Goal: Use online tool/utility: Use online tool/utility

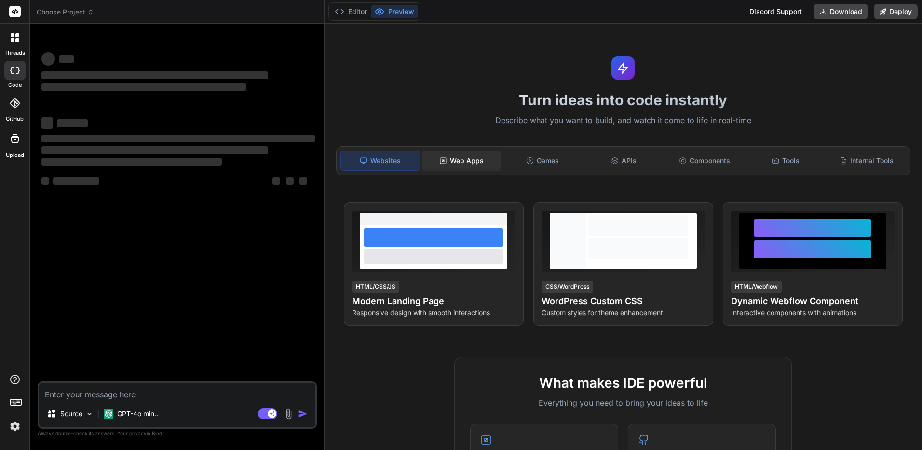
click at [442, 160] on rect at bounding box center [443, 161] width 2 height 2
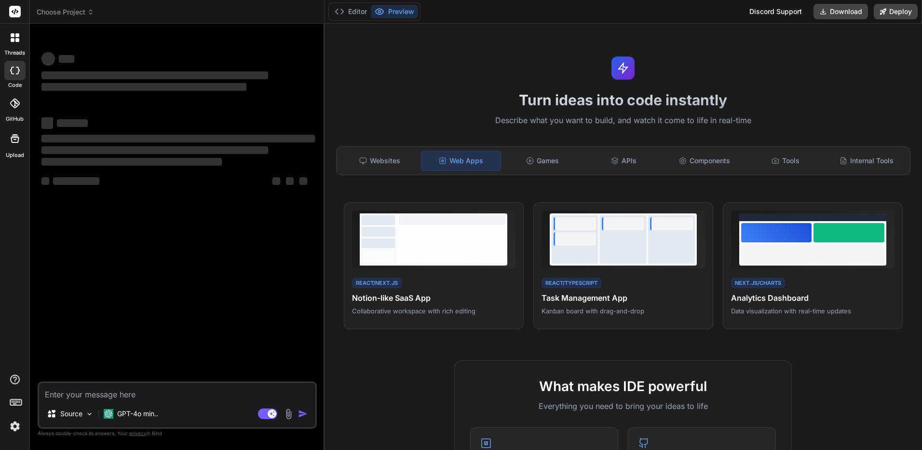
click at [155, 403] on div "Source GPT-4o min.. Agent Mode. When this toggle is activated, AI automatically…" at bounding box center [177, 404] width 279 height 47
click at [162, 397] on textarea at bounding box center [177, 391] width 276 height 17
click at [148, 413] on p "GPT-4o min.." at bounding box center [137, 414] width 41 height 10
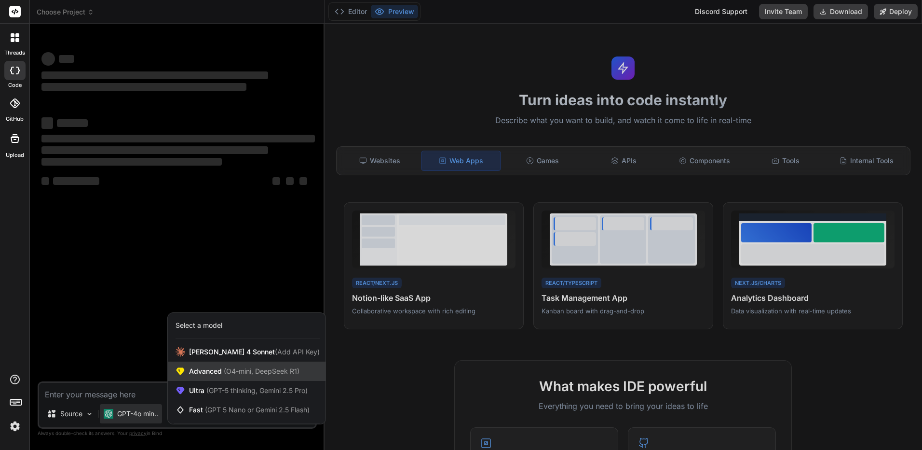
click at [220, 376] on div "Advanced (O4-mini, DeepSeek R1)" at bounding box center [247, 370] width 158 height 19
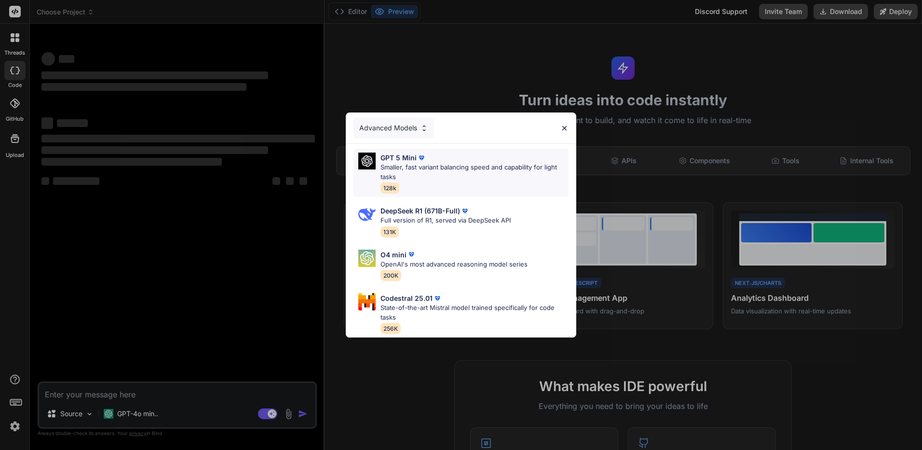
click at [423, 149] on div "GPT 5 Mini Smaller, fast variant balancing speed and capability for light tasks…" at bounding box center [461, 173] width 215 height 48
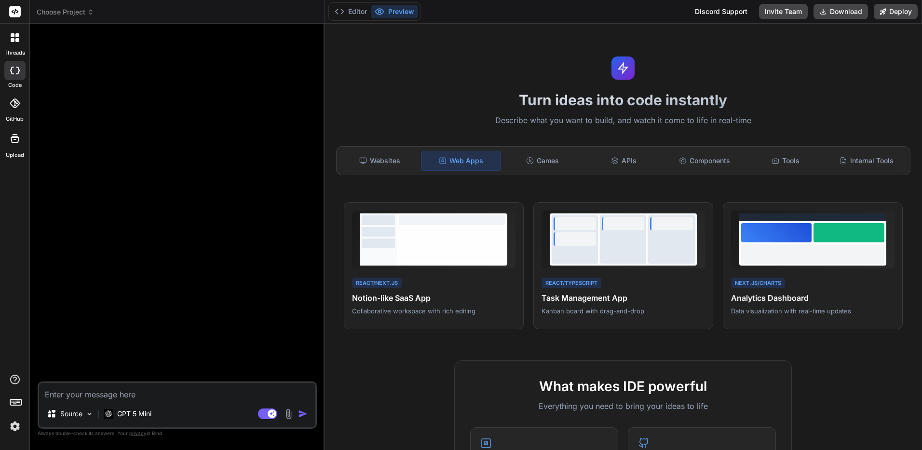
click at [127, 387] on textarea at bounding box center [177, 391] width 276 height 17
type textarea "x"
type textarea "="
type textarea "x"
type textarea "=j"
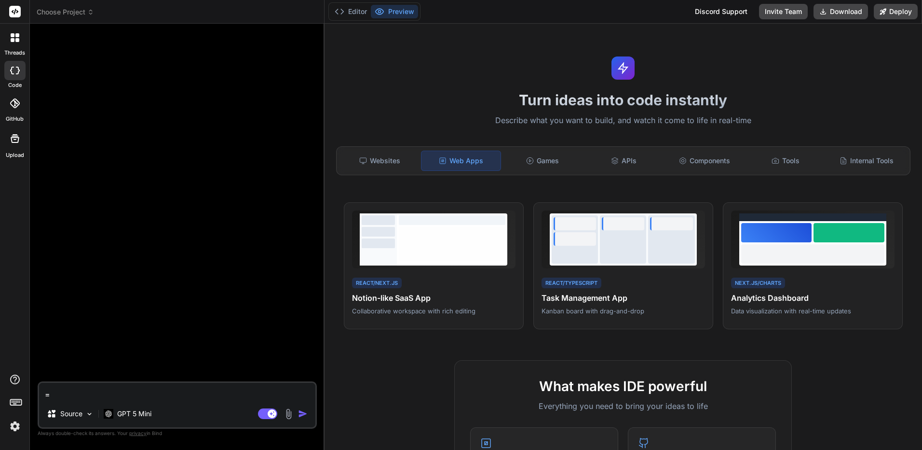
type textarea "x"
type textarea "=j;"
type textarea "x"
type textarea "=j"
type textarea "x"
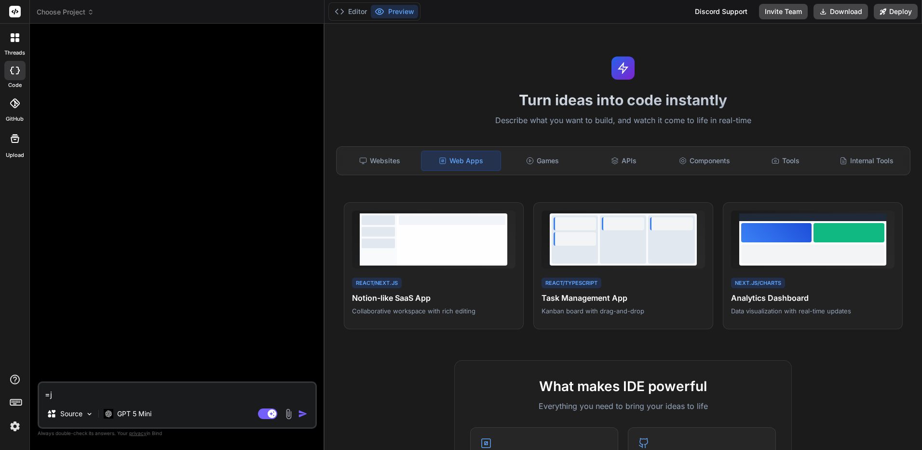
type textarea "="
type textarea "x"
type textarea "ช"
type textarea "x"
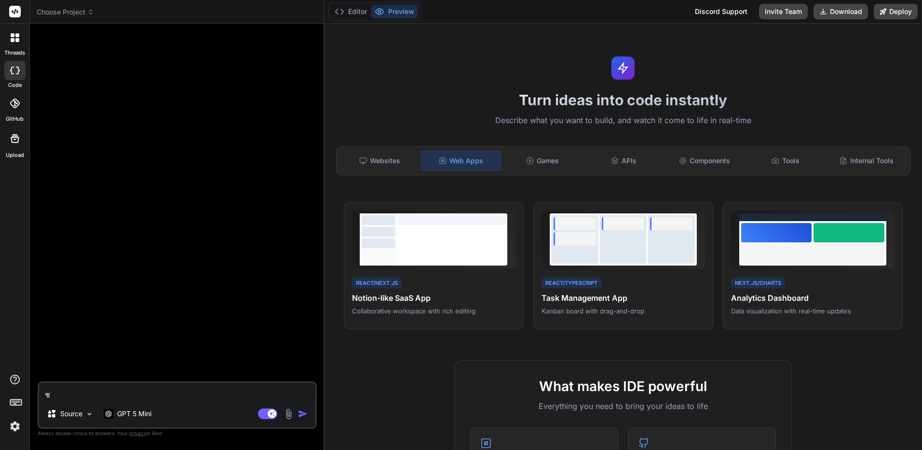
type textarea "ช่"
type textarea "x"
type textarea "ช่ว"
type textarea "x"
type textarea "ช่วย"
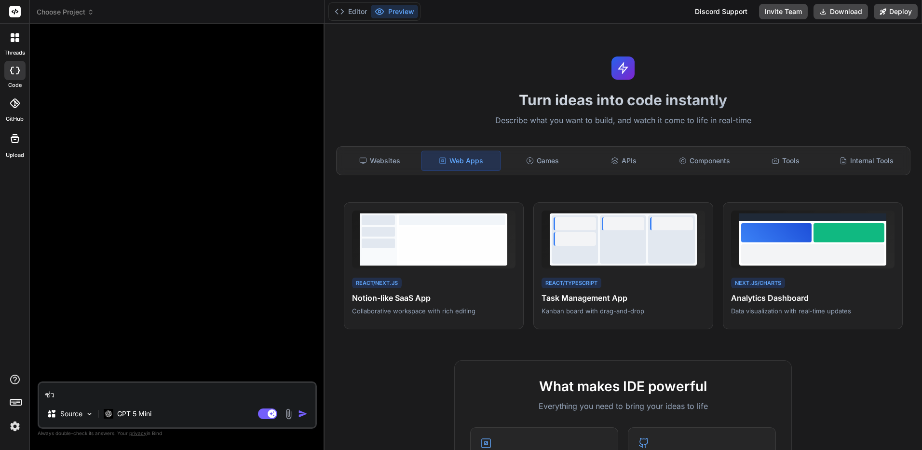
type textarea "x"
type textarea "ช่วยท"
type textarea "x"
type textarea "ช่วยทำ"
type textarea "x"
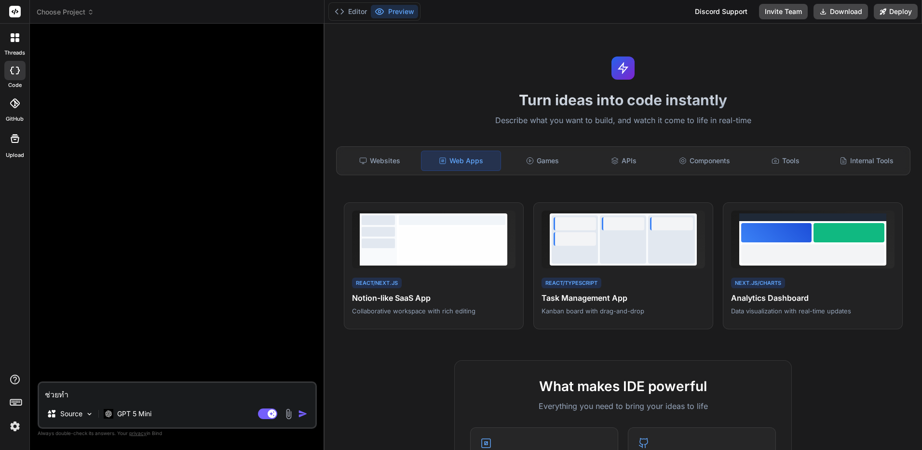
type textarea "ช่วยทำ"
type textarea "x"
type textarea "ช่วยทำ w"
type textarea "x"
type textarea "ช่วยทำ we"
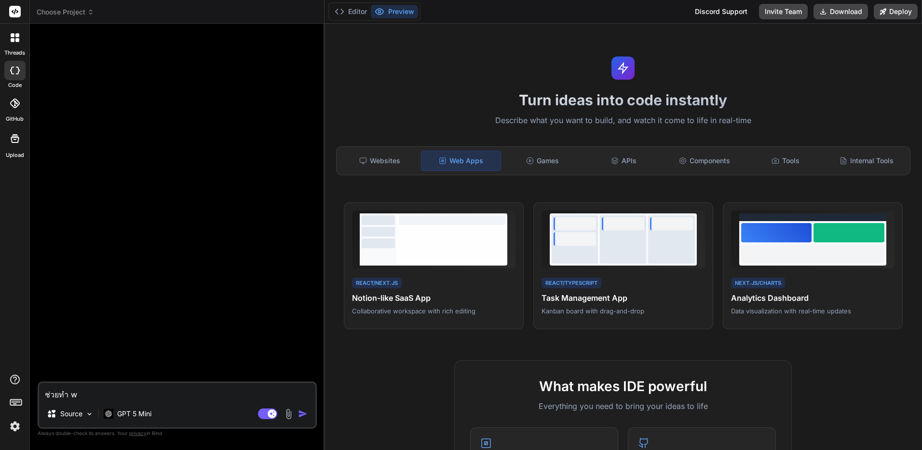
type textarea "x"
type textarea "ช่วยทำ web"
type textarea "x"
type textarea "ช่วยทำ web"
type textarea "x"
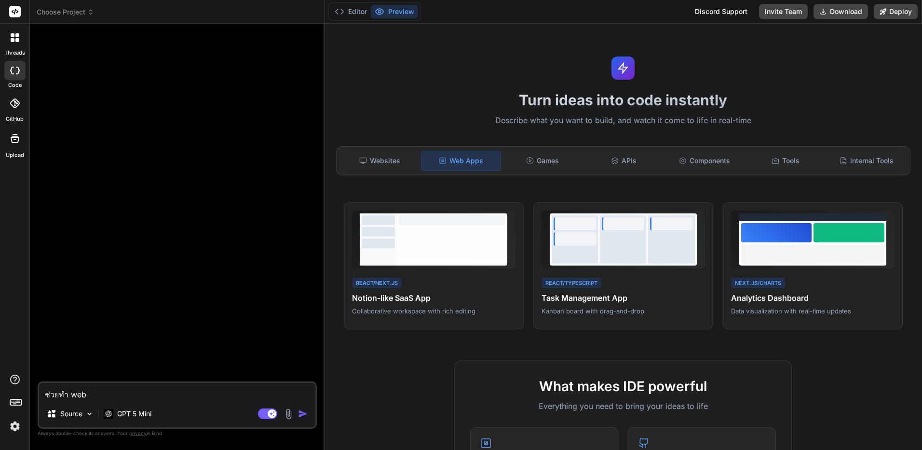
type textarea "ช่วยทำ web a"
type textarea "x"
type textarea "ช่วยทำ web ap"
type textarea "x"
type textarea "ช่วยทำ web app"
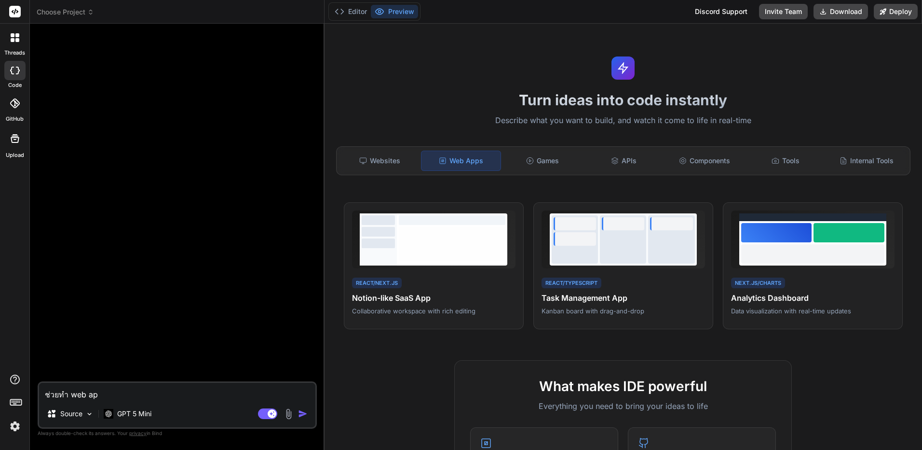
type textarea "x"
type textarea "ช่วยทำ web app"
type textarea "x"
type textarea "ช่วยทำ web app ด"
type textarea "x"
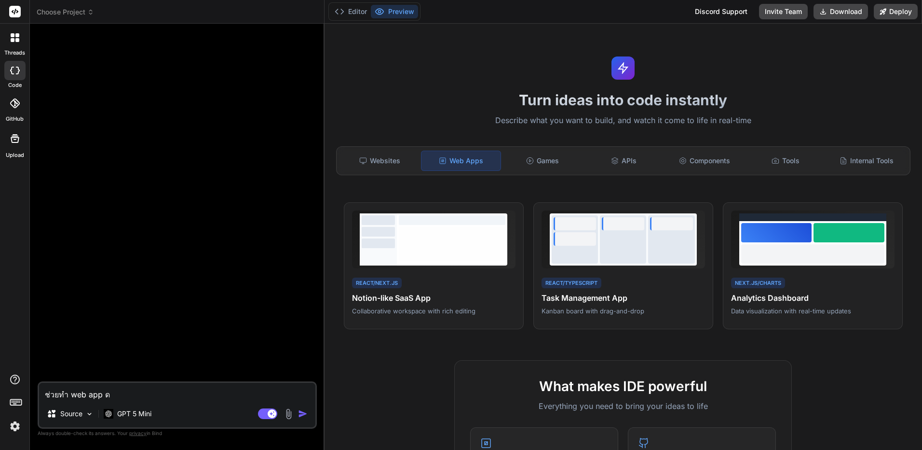
type textarea "ช่วยทำ web app ดู"
type textarea "x"
type textarea "ช่วยทำ web app ดูด"
type textarea "x"
type textarea "ช่วยทำ web app ดูดว"
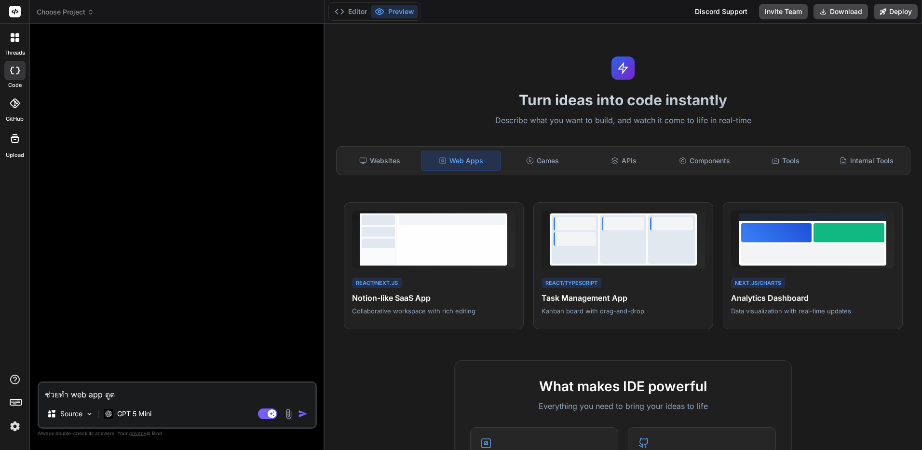
type textarea "x"
type textarea "ช่วยทำ web app ดูดวง"
type textarea "x"
type textarea "ช่วยทำ web app ดูดวงไ"
type textarea "x"
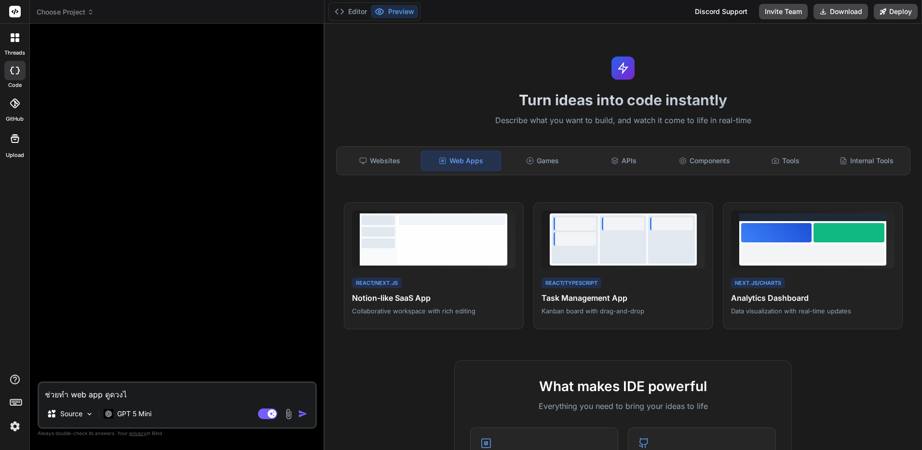
type textarea "ช่วยทำ web app ดูดวงไพ"
type textarea "x"
type textarea "ช่วยทำ web app ดูดวงไพ่"
type textarea "x"
type textarea "ช่วยทำ web app ดูดวงไพ่ท"
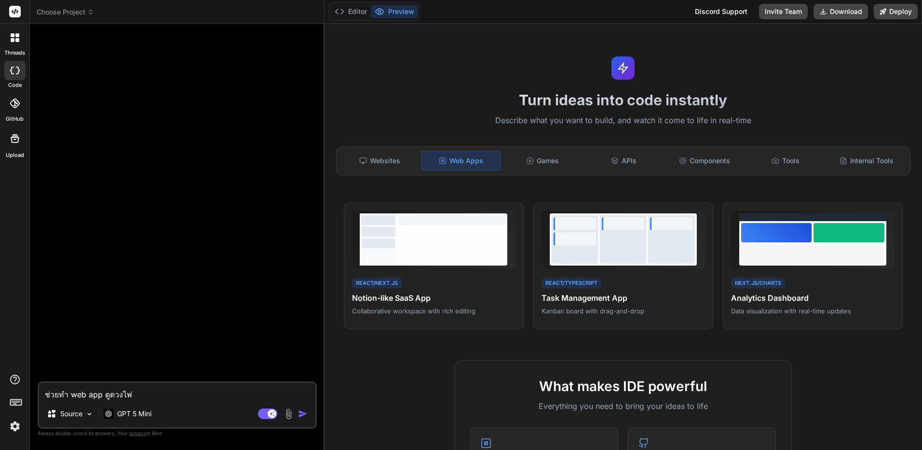
type textarea "x"
type textarea "ช่วยทำ web app ดูดวงไพ่ทา"
type textarea "x"
type textarea "ช่วยทำ web app ดูดวงไพ่ทาโ"
type textarea "x"
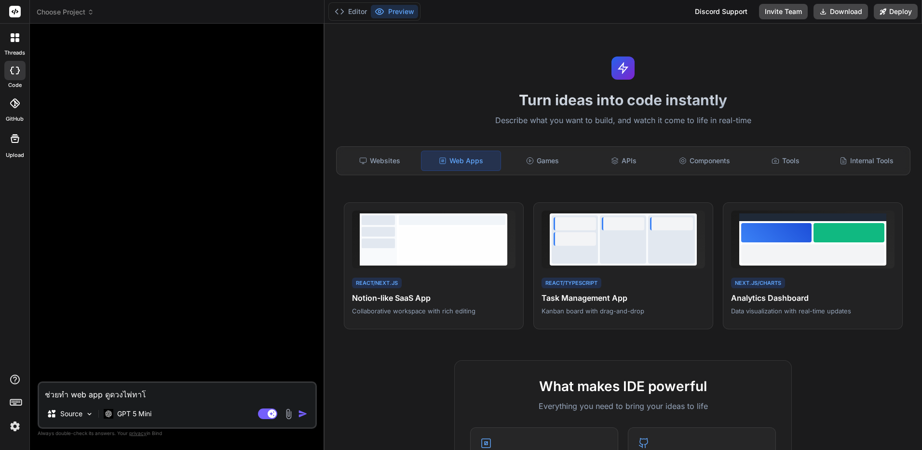
type textarea "ช่วยทำ web app ดูดวงไพ่ทาโร"
type textarea "x"
type textarea "ช่วยทำ web app ดูดวงไพ่ทาโร่"
type textarea "x"
type textarea "ช่วยทำ web app ดูดวงไพ่ทาโร่ใ"
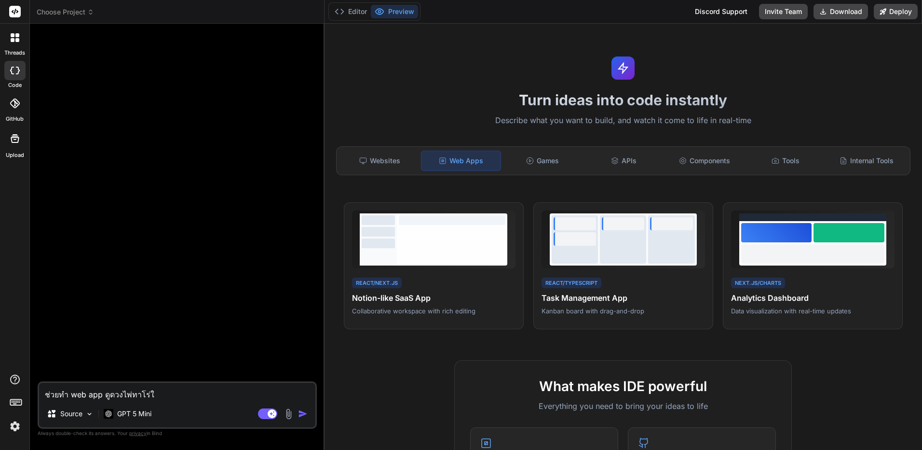
type textarea "x"
type textarea "ช่วยทำ web app ดูดวงไพ่ทาโร่ให"
type textarea "x"
type textarea "ช่วยทำ web app ดูดวงไพ่ทาโร่ให้"
type textarea "x"
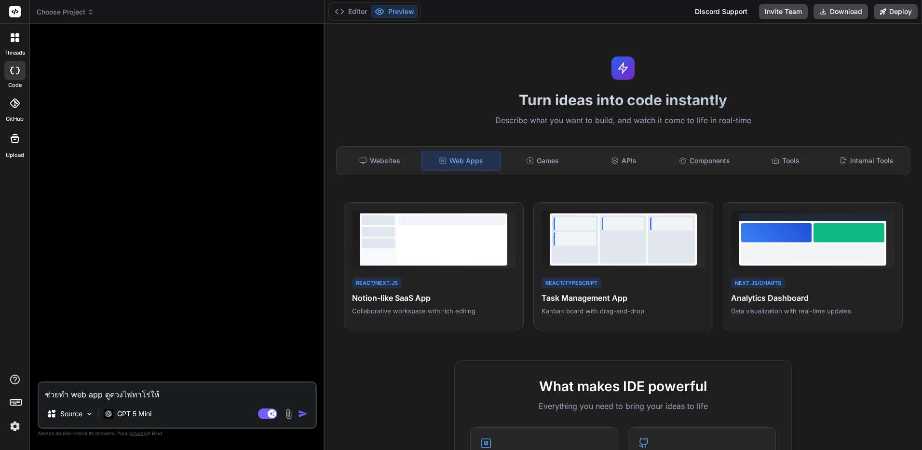
type textarea "ช่วยทำ web app ดูดวงไพ่ทาโร่ให้ล"
type textarea "x"
type textarea "ช่วยทำ web app ดูดวงไพ่ทาโร่ให้ละ"
type textarea "x"
type textarea "ช่วยทำ web app ดูดวงไพ่ทาโร่ให้ละเ"
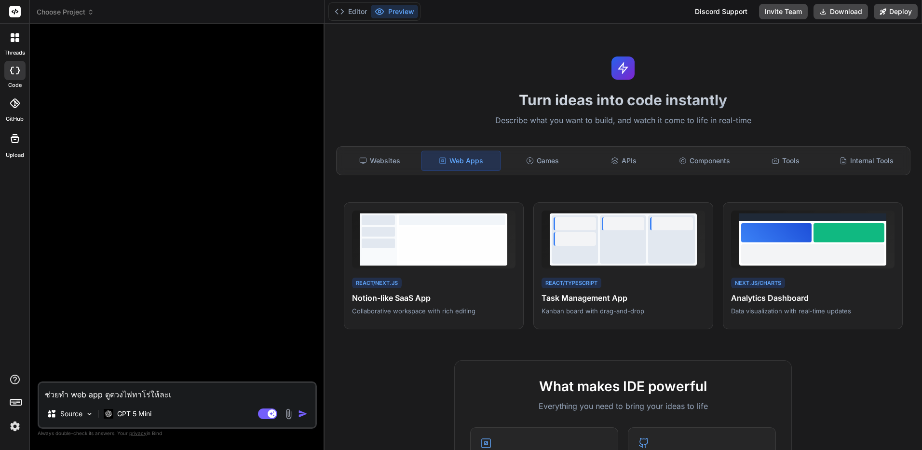
type textarea "x"
type textarea "ช่วยทำ web app ดูดวงไพ่ทาโร่ให้ละเอ"
type textarea "x"
type textarea "ช่วยทำ web app ดูดวงไพ่ทาโร่ให้ละเอี"
type textarea "x"
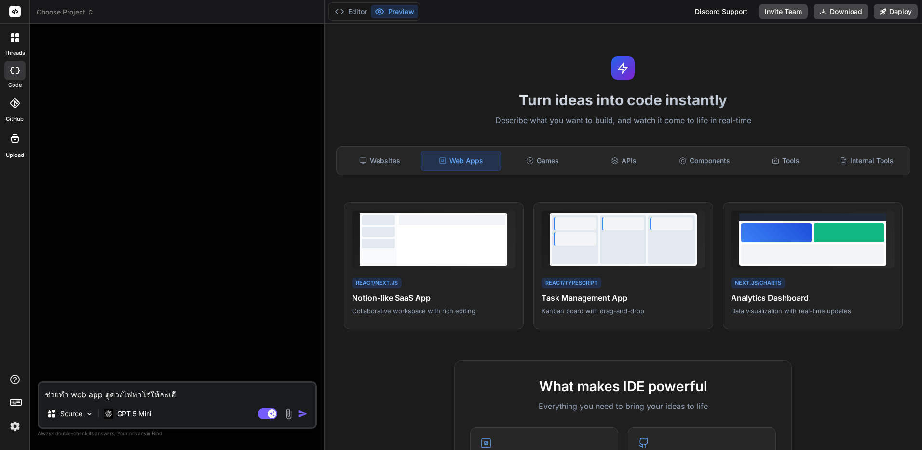
type textarea "ช่วยทำ web app ดูดวงไพ่ทาโร่ให้ละเอีย"
type textarea "x"
type textarea "ช่วยทำ web app ดูดวงไพ่ทาโร่ให้ละเอียด"
type textarea "x"
type textarea "ช่วยทำ web app ดูดวงไพ่ทาโร่ให้ละเอียดท"
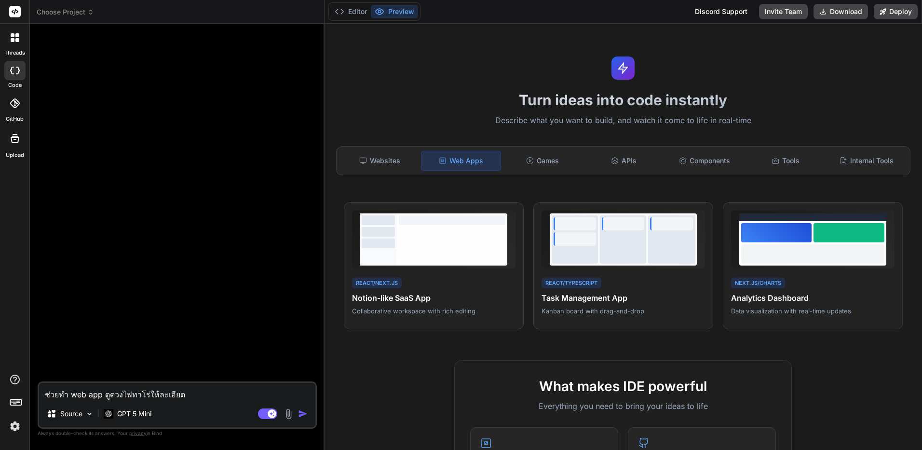
type textarea "x"
type textarea "ช่วยทำ web app ดูดวงไพ่ทาโร่ให้ละเอียดที"
type textarea "x"
type textarea "ช่วยทำ web app ดูดวงไพ่ทาโร่ให้ละเอียดที่"
type textarea "x"
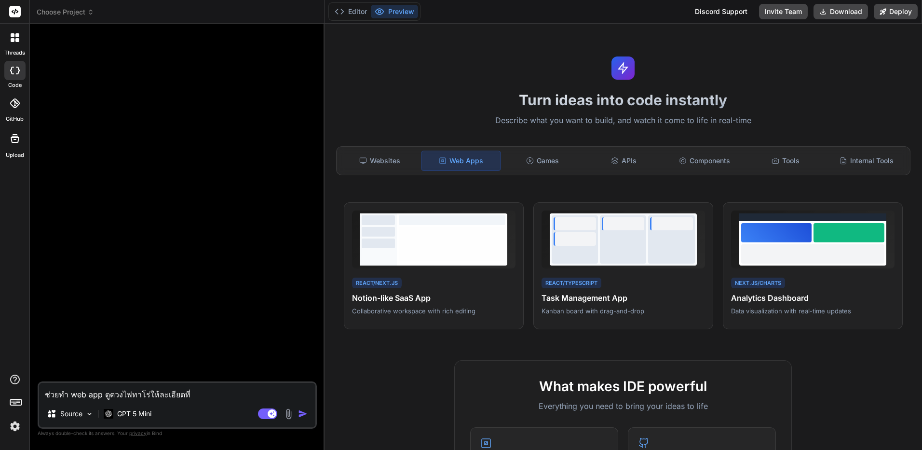
type textarea "ช่วยทำ web app ดูดวงไพ่ทาโร่ให้ละเอียดที่ส"
type textarea "x"
type textarea "ช่วยทำ web app ดูดวงไพ่ทาโร่ให้ละเอียดที่สุ"
type textarea "x"
type textarea "ช่วยทำ web app ดูดวงไพ่ทาโร่ให้ละเอียดที่สุด"
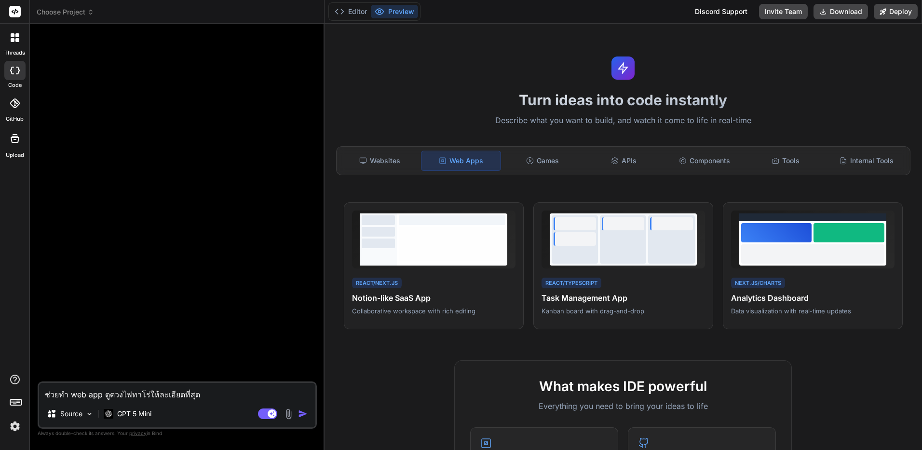
type textarea "x"
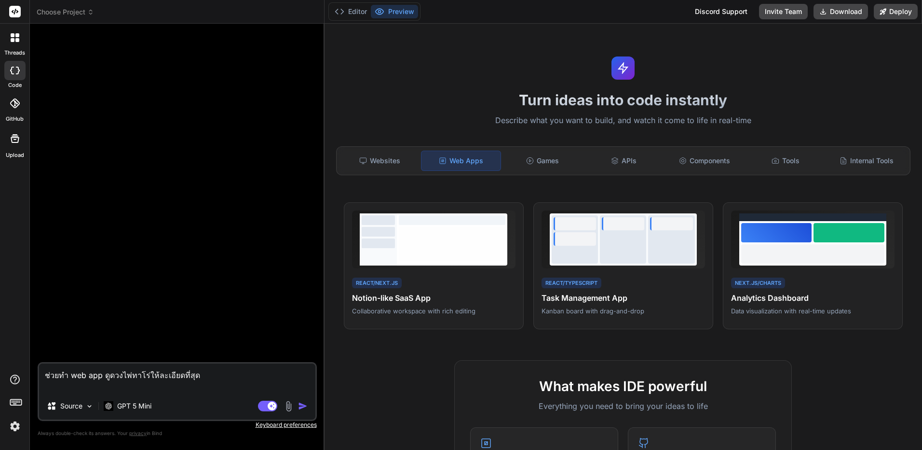
type textarea "ช่วยทำ web app ดูดวงไพ่ทาโร่ให้ละเอียดที่สุด ใ"
type textarea "x"
type textarea "ช่วยทำ web app ดูดวงไพ่ทาโร่ให้ละเอียดที่สุด ใช"
type textarea "x"
type textarea "ช่วยทำ web app ดูดวงไพ่ทาโร่ให้ละเอียดที่สุด ใช้"
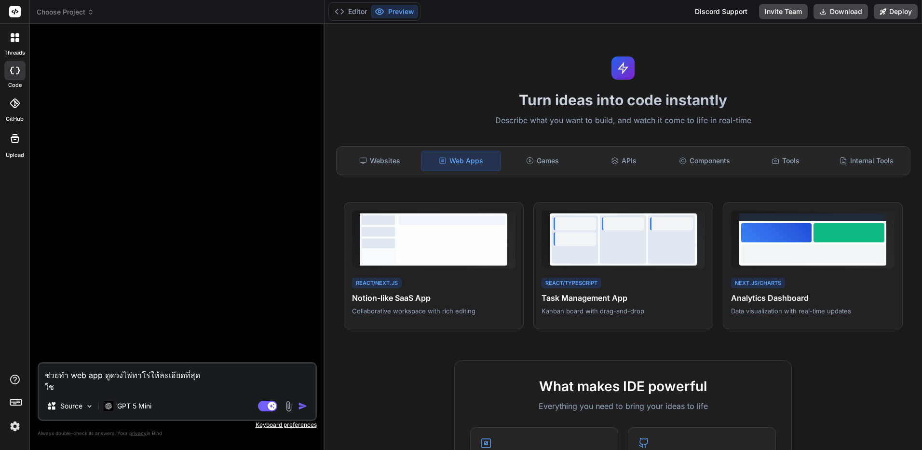
type textarea "x"
type textarea "ช่วยทำ web app ดูดวงไพ่ทาโร่ให้ละเอียดที่สุด ใช้"
type textarea "x"
type textarea "ช่วยทำ web app ดูดวงไพ่ทาโร่ให้ละเอียดที่สุด ใช้ H"
type textarea "x"
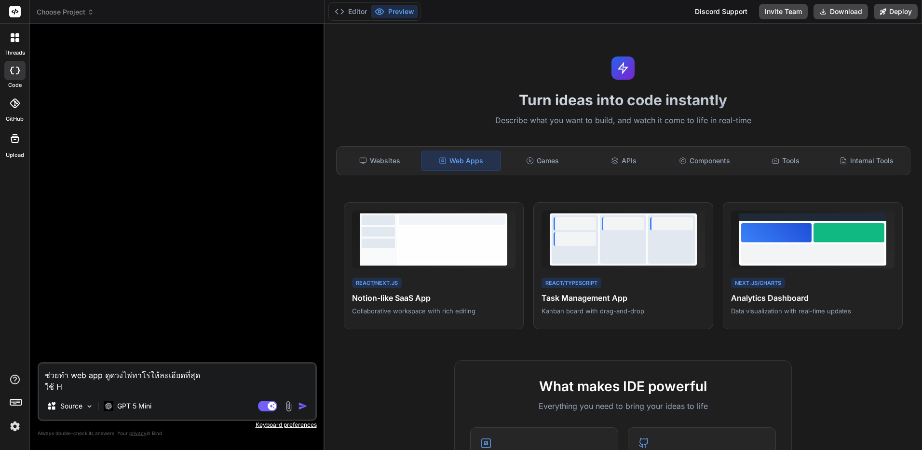
type textarea "ช่วยทำ web app ดูดวงไพ่ทาโร่ให้ละเอียดที่สุด ใช้ HT"
type textarea "x"
type textarea "ช่วยทำ web app ดูดวงไพ่ทาโร่ให้ละเอียดที่สุด ใช้ HTM"
type textarea "x"
type textarea "ช่วยทำ web app ดูดวงไพ่ทาโร่ให้ละเอียดที่สุด ใช้ HTML"
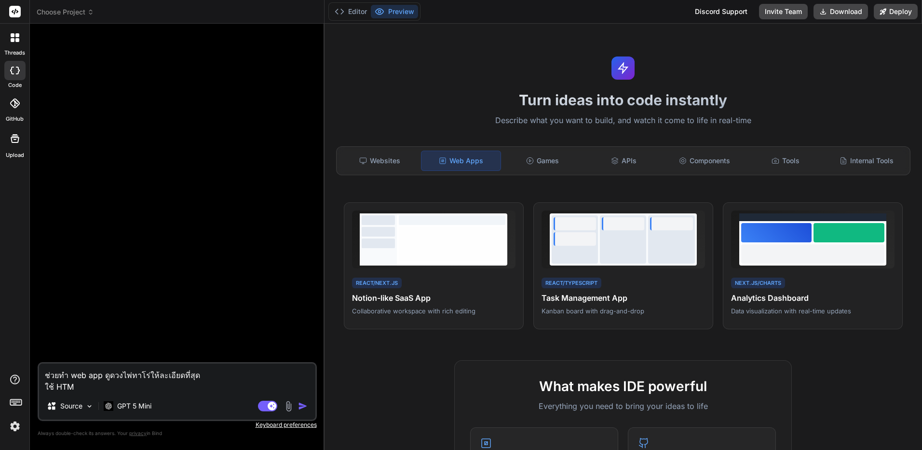
type textarea "x"
type textarea "ช่วยทำ web app ดูดวงไพ่ทาโร่ให้ละเอียดที่สุด ใช้ HTML"
type textarea "x"
type textarea "ช่วยทำ web app ดูดวงไพ่ทาโร่ให้ละเอียดที่สุด ใช้ HTML +"
type textarea "x"
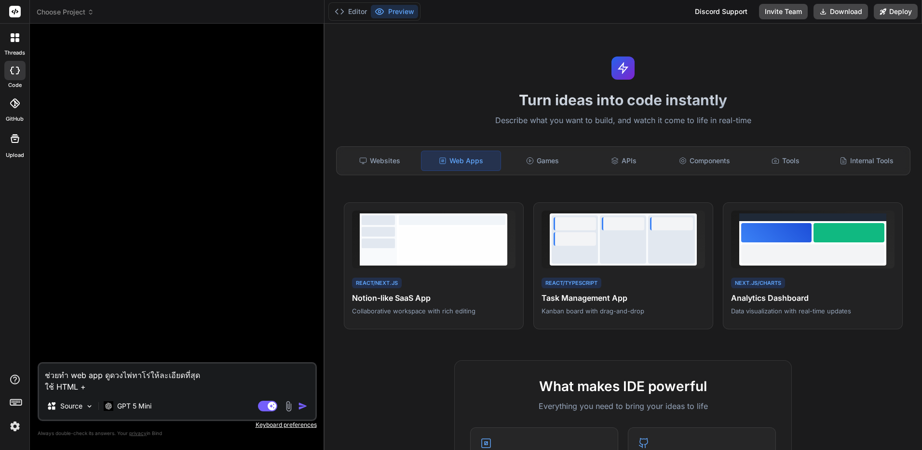
type textarea "ช่วยทำ web app ดูดวงไพ่ทาโร่ให้ละเอียดที่สุด ใช้ HTML +"
type textarea "x"
type textarea "ช่วยทำ web app ดูดวงไพ่ทาโร่ให้ละเอียดที่สุด ใช้ HTML + C"
type textarea "x"
type textarea "ช่วยทำ web app ดูดวงไพ่ทาโร่ให้ละเอียดที่สุด ใช้ HTML + CS"
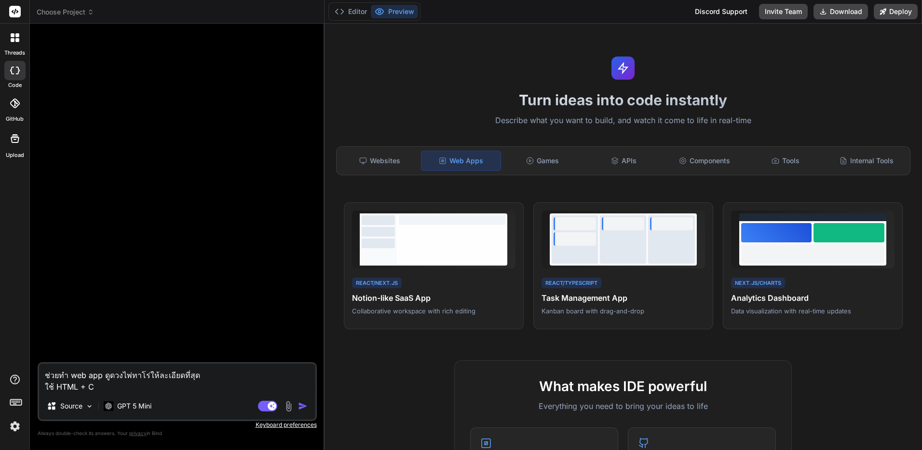
type textarea "x"
type textarea "ช่วยทำ web app ดูดวงไพ่ทาโร่ให้ละเอียดที่สุด ใช้ HTML + CSS"
type textarea "x"
type textarea "ช่วยทำ web app ดูดวงไพ่ทาโร่ให้ละเอียดที่สุด ใช้ HTML + CSS"
type textarea "x"
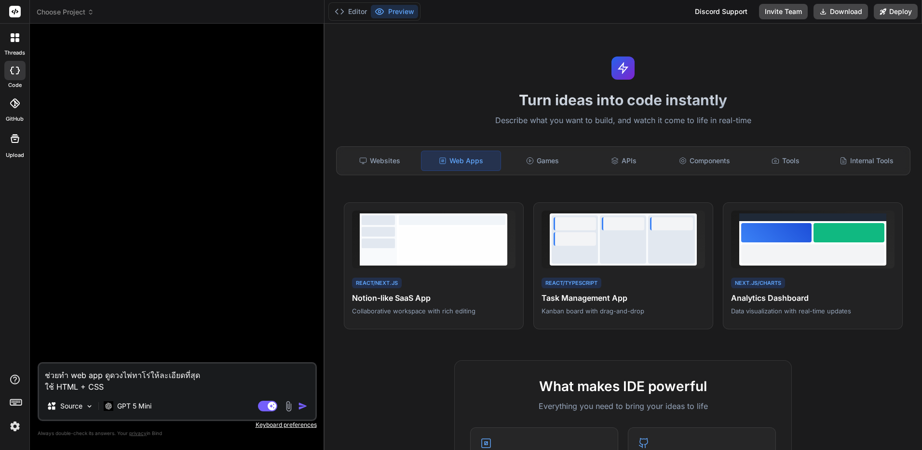
type textarea "ช่วยทำ web app ดูดวงไพ่ทาโร่ให้ละเอียดที่สุด ใช้ HTML + CSS +"
type textarea "x"
type textarea "ช่วยทำ web app ดูดวงไพ่ทาโร่ให้ละเอียดที่สุด ใช้ HTML + CSS +"
type textarea "x"
type textarea "ช่วยทำ web app ดูดวงไพ่ทาโร่ให้ละเอียดที่สุด ใช้ HTML + CSS + J"
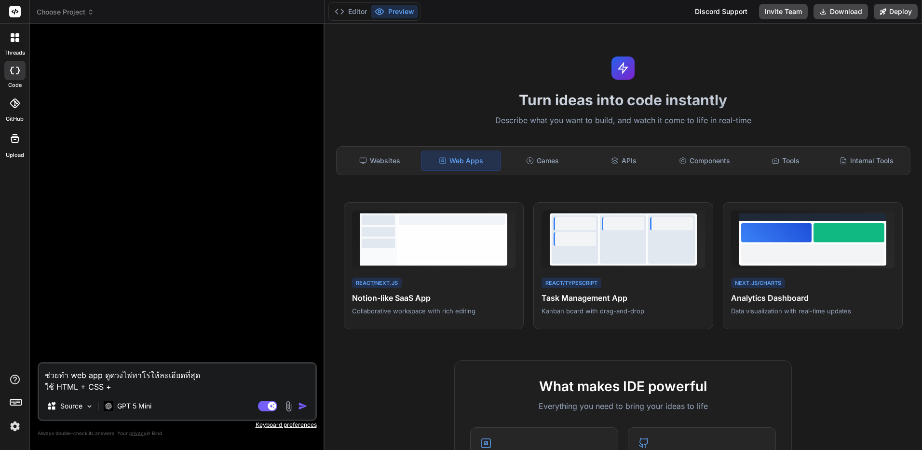
type textarea "x"
type textarea "ช่วยทำ web app ดูดวงไพ่ทาโร่ให้ละเอียดที่สุด ใช้ HTML + CSS + JS"
type textarea "x"
type textarea "ช่วยทำ web app ดูดวงไพ่ทาโร่ให้ละเอียดที่สุด ใช้ HTML + CSS + JS"
type textarea "x"
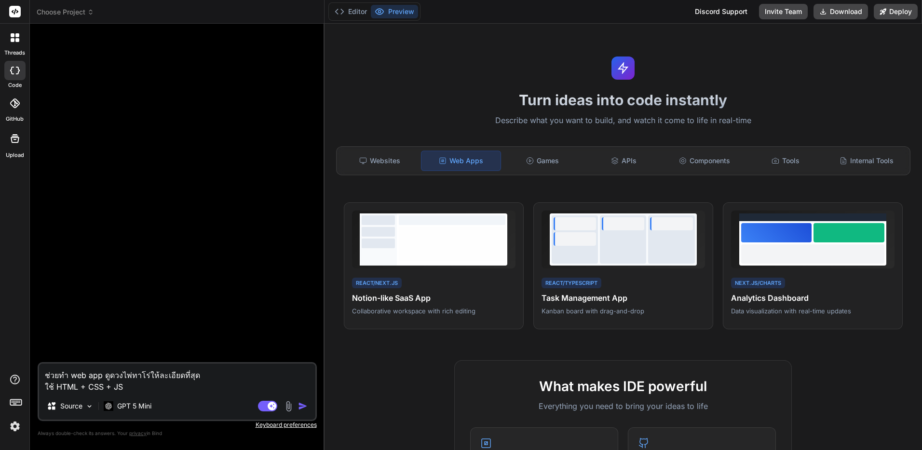
type textarea "ช่วยทำ web app ดูดวงไพ่ทาโร่ให้ละเอียดที่สุด ใช้ HTML + CSS + JS ไ"
type textarea "x"
type textarea "ช่วยทำ web app ดูดวงไพ่ทาโร่ให้ละเอียดที่สุด ใช้ HTML + CSS + JS ได"
type textarea "x"
type textarea "ช่วยทำ web app ดูดวงไพ่ทาโร่ให้ละเอียดที่สุด ใช้ HTML + CSS + JS ได้"
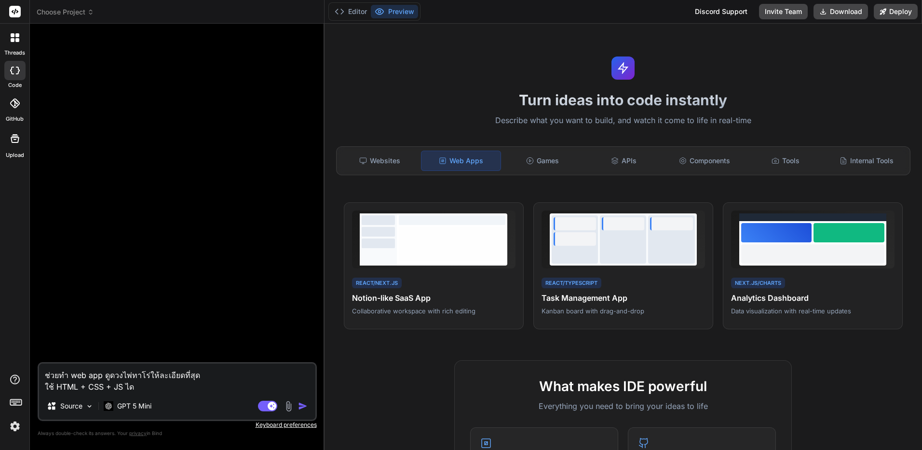
type textarea "x"
type textarea "ช่วยทำ web app ดูดวงไพ่ทาโร่ให้ละเอียดที่สุด ใช้ HTML + CSS + JS ได้ไ"
type textarea "x"
type textarea "ช่วยทำ web app ดูดวงไพ่ทาโร่ให้ละเอียดที่สุด ใช้ HTML + CSS + JS ได้ไห"
type textarea "x"
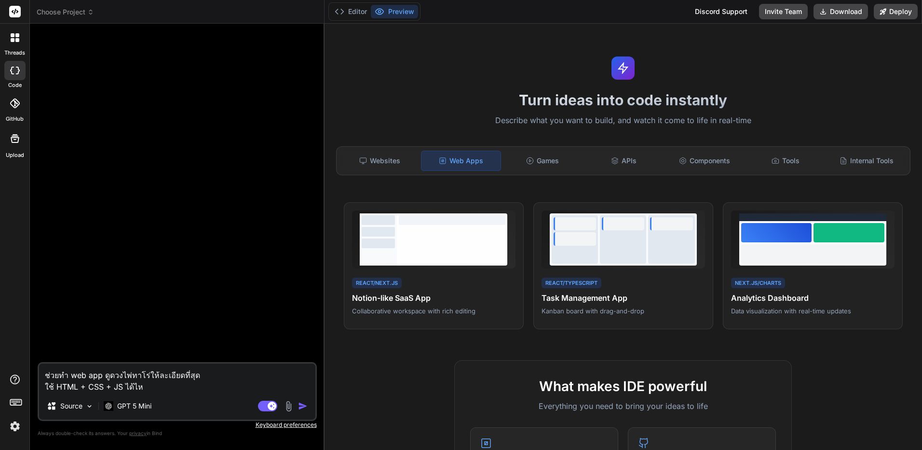
type textarea "ช่วยทำ web app ดูดวงไพ่ทาโร่ให้ละเอียดที่สุด ใช้ HTML + CSS + JS ได้ไหม"
type textarea "x"
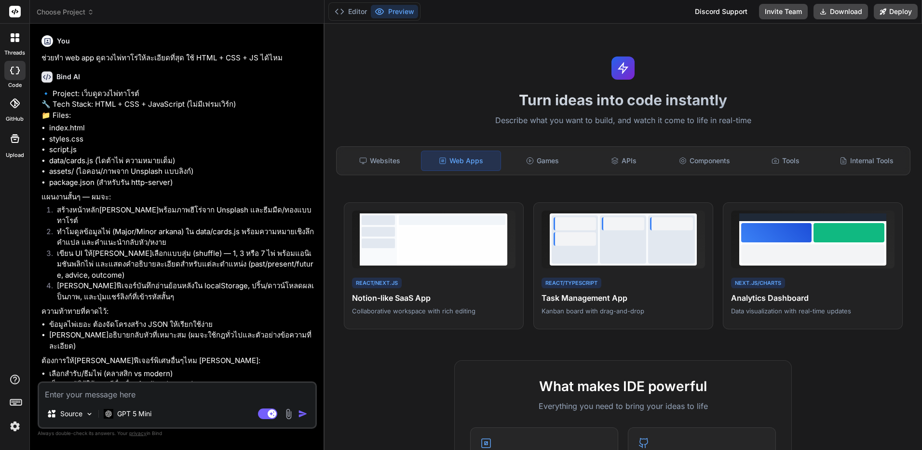
type textarea "x"
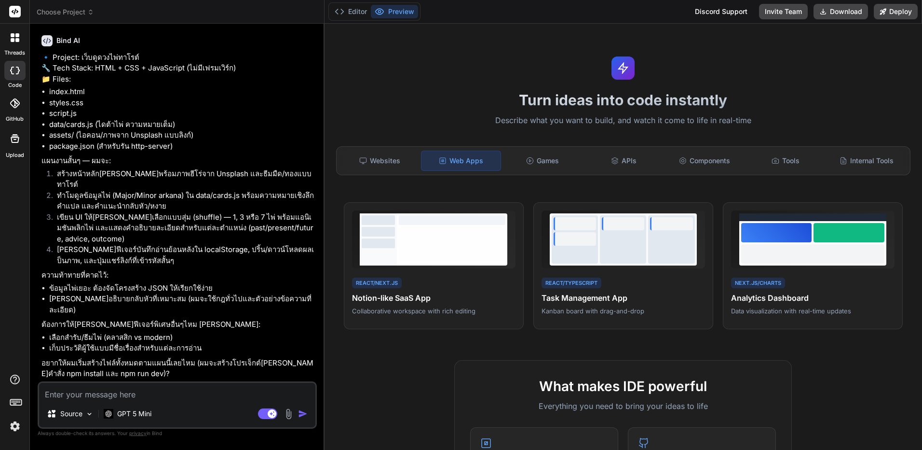
click at [226, 388] on textarea at bounding box center [177, 391] width 276 height 17
type textarea "ล"
type textarea "x"
type textarea "ลอ"
type textarea "x"
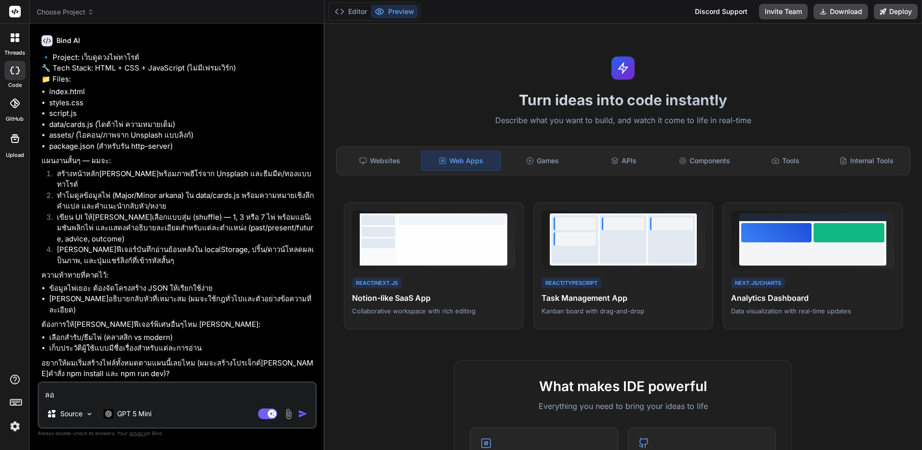
type textarea "ลอง"
type textarea "x"
type textarea "[PERSON_NAME]ด"
type textarea "x"
type textarea "[PERSON_NAME]"
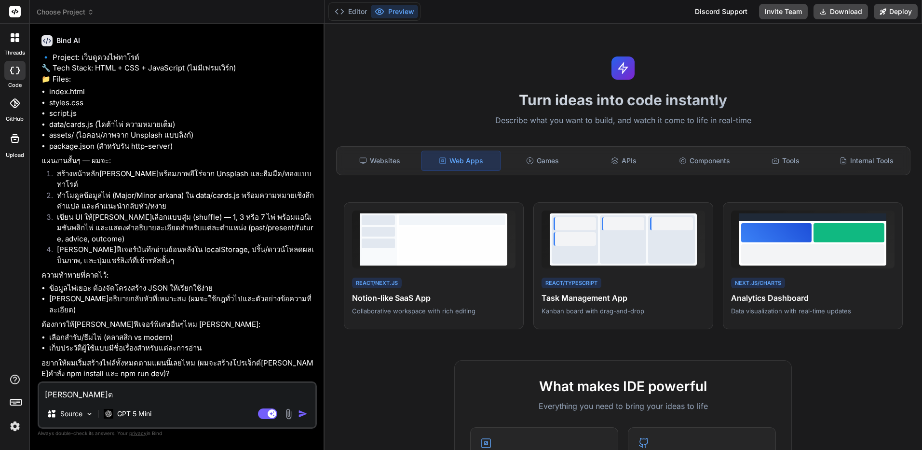
type textarea "x"
type textarea "[PERSON_NAME]"
type textarea "x"
type textarea "[PERSON_NAME] ข"
type textarea "x"
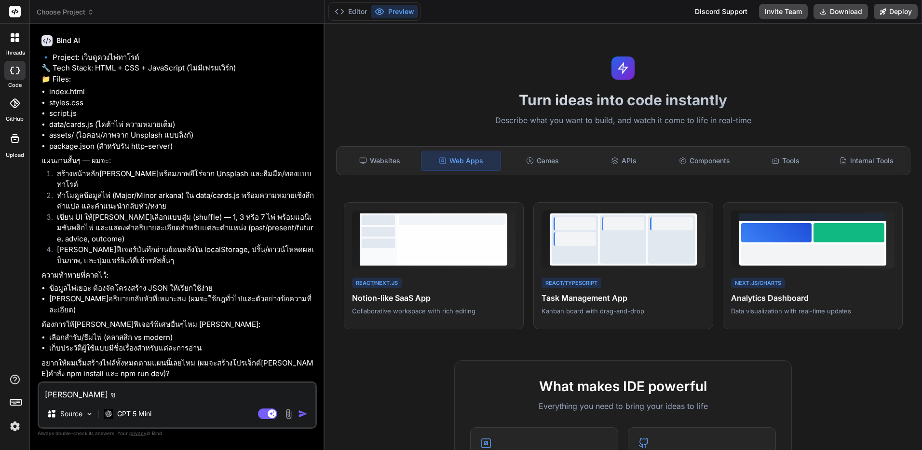
type textarea "[PERSON_NAME] ขอ"
type textarea "x"
type textarea "[PERSON_NAME] ขอแ"
type textarea "x"
type textarea "[PERSON_NAME] ขอแบ"
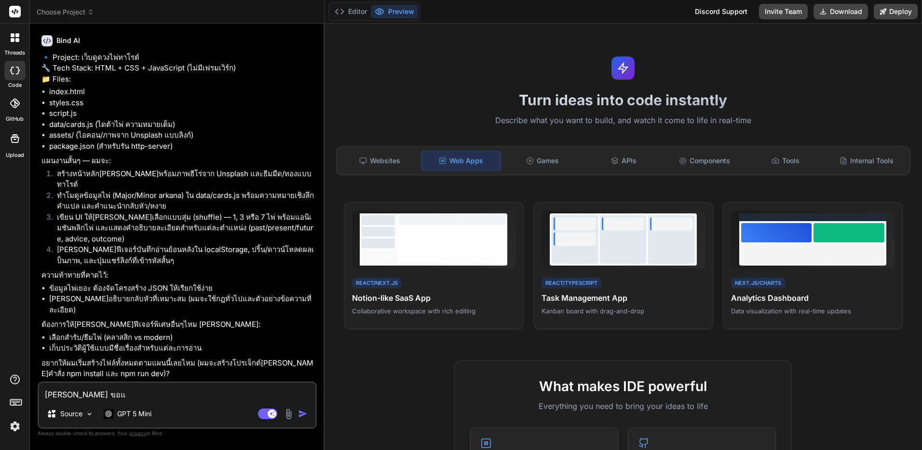
type textarea "x"
type textarea "[PERSON_NAME] ขอแบบ"
type textarea "x"
type textarea "[PERSON_NAME] ขอแบบจ"
type textarea "x"
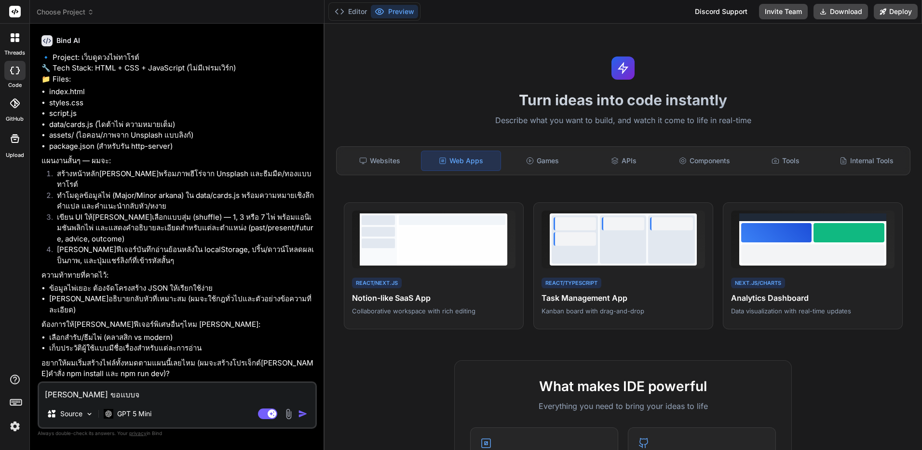
type textarea "[PERSON_NAME] ขอแบบจั"
type textarea "x"
type textarea "[PERSON_NAME] ขอแบบจัด"
type textarea "x"
type textarea "[PERSON_NAME] ขอแบบจัดห"
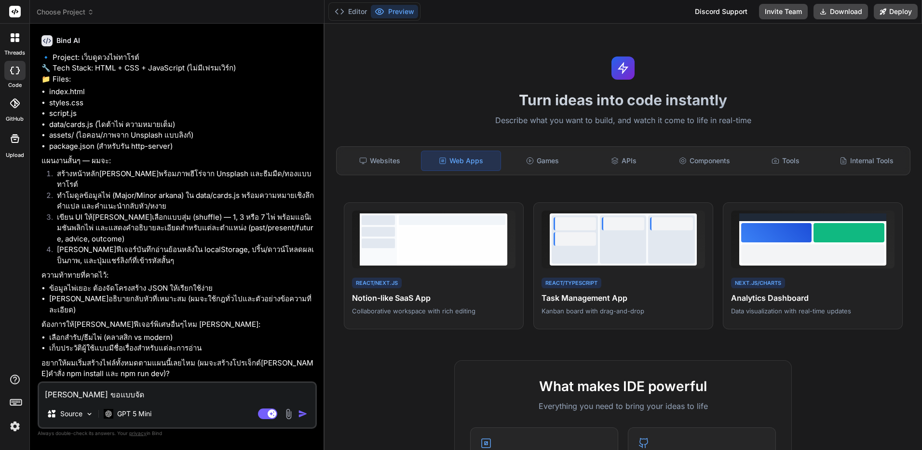
type textarea "x"
type textarea "[PERSON_NAME] ขอแบบจัดหน"
type textarea "x"
type textarea "[PERSON_NAME] ขอแบบจัดหนั"
type textarea "x"
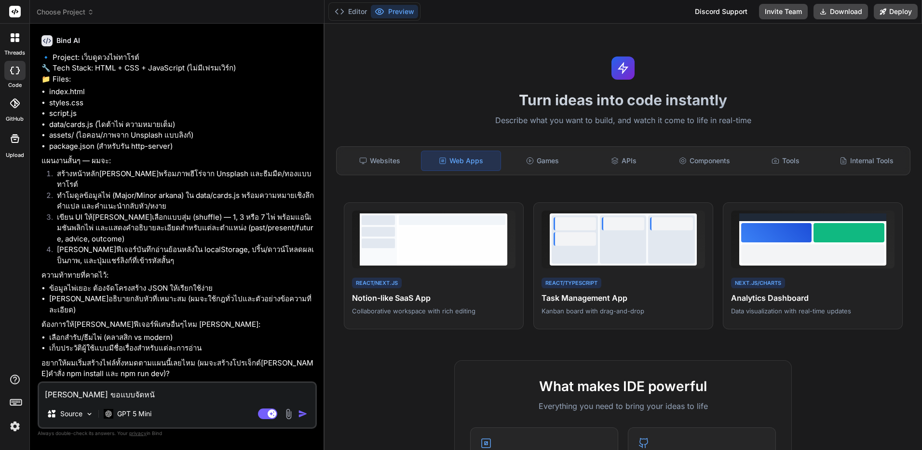
type textarea "[PERSON_NAME] ขอแบบจัดหนัก"
type textarea "x"
type textarea "[PERSON_NAME] ขอแบบจัดหนักจ"
type textarea "x"
type textarea "[PERSON_NAME] ขอแบบจัดหนักจั"
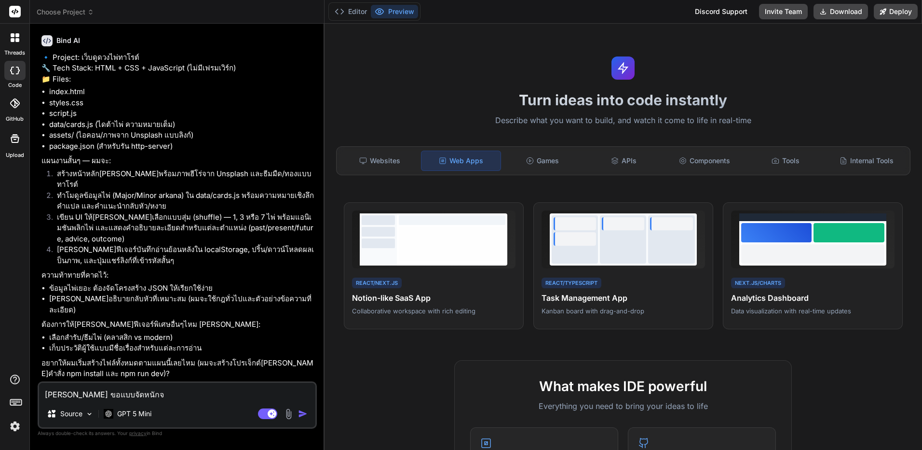
type textarea "x"
type textarea "[PERSON_NAME] ขอแบบจัดหนักจัด"
type textarea "x"
type textarea "[PERSON_NAME] ขอแบบจัดหนักจัดเ"
type textarea "x"
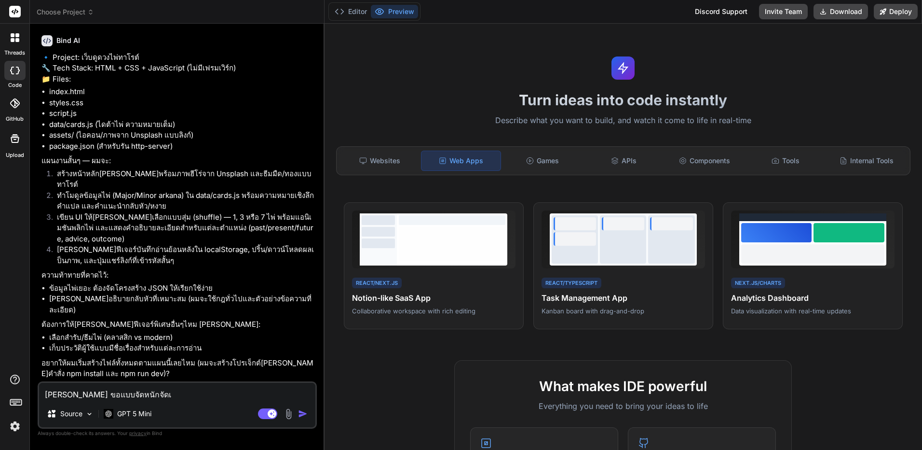
type textarea "[PERSON_NAME] ขอแบบจัดหนักจัดเต"
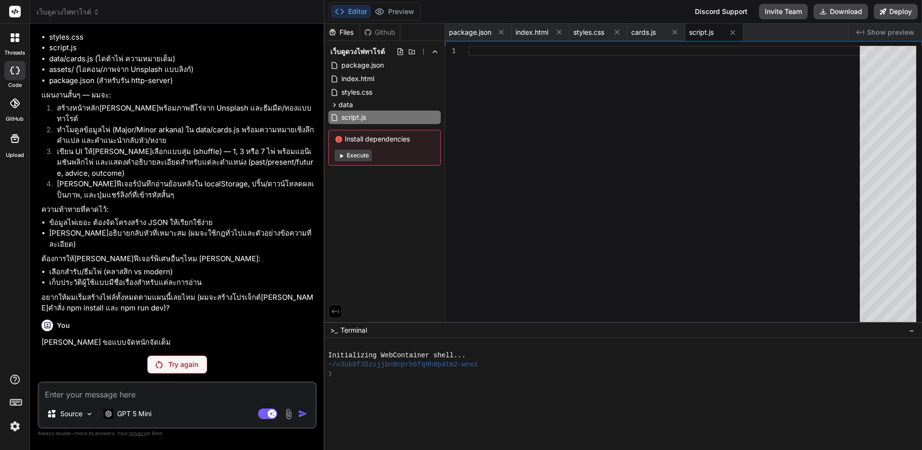
scroll to position [105, 0]
drag, startPoint x: 140, startPoint y: 267, endPoint x: 168, endPoint y: 267, distance: 27.5
click at [168, 267] on li "เลือกสำรับ/ธีมไพ่ (คลาสสิก vs modern)" at bounding box center [182, 271] width 266 height 11
click at [216, 403] on div "Source GPT 5 Mini Agent Mode. When this toggle is activated, AI automatically m…" at bounding box center [177, 404] width 279 height 47
click at [216, 399] on textarea at bounding box center [177, 391] width 276 height 17
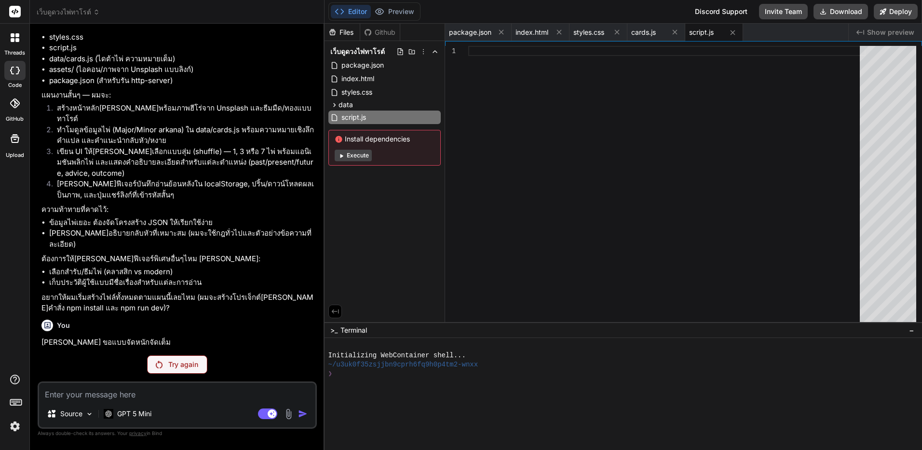
click at [214, 395] on textarea at bounding box center [177, 391] width 276 height 17
click at [211, 395] on textarea at bounding box center [177, 391] width 276 height 17
click at [210, 396] on textarea at bounding box center [177, 391] width 276 height 17
click at [210, 394] on textarea at bounding box center [177, 391] width 276 height 17
click at [176, 362] on p "Try again" at bounding box center [183, 364] width 30 height 10
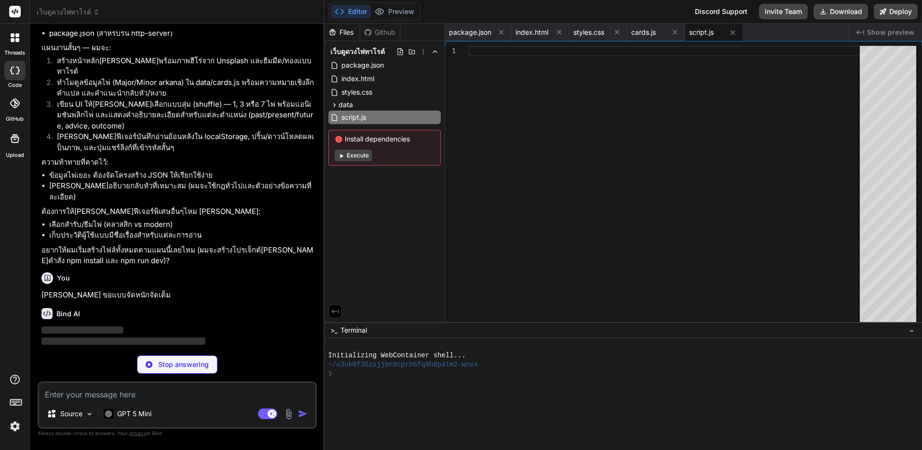
scroll to position [173, 0]
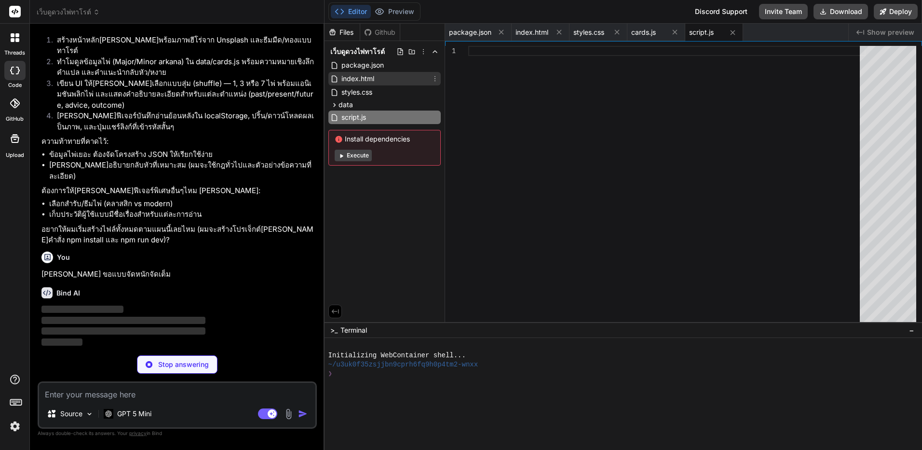
click at [377, 75] on div "index.html" at bounding box center [384, 79] width 112 height 14
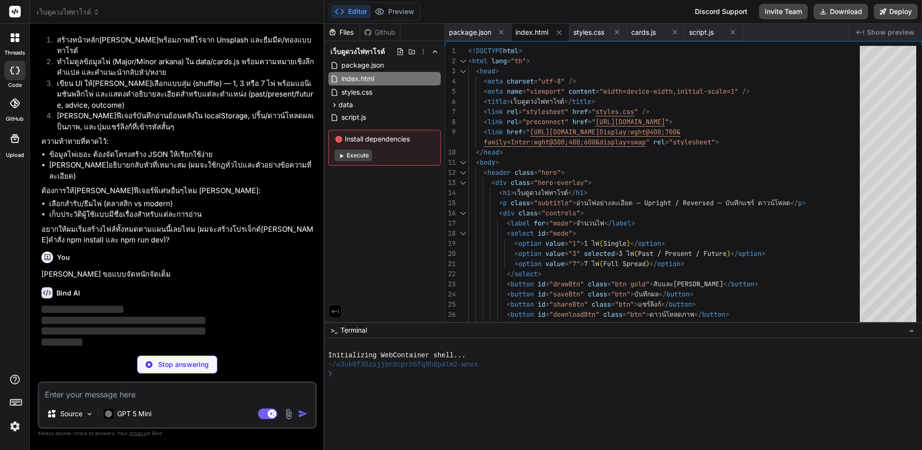
click at [356, 159] on button "Execute" at bounding box center [353, 156] width 37 height 12
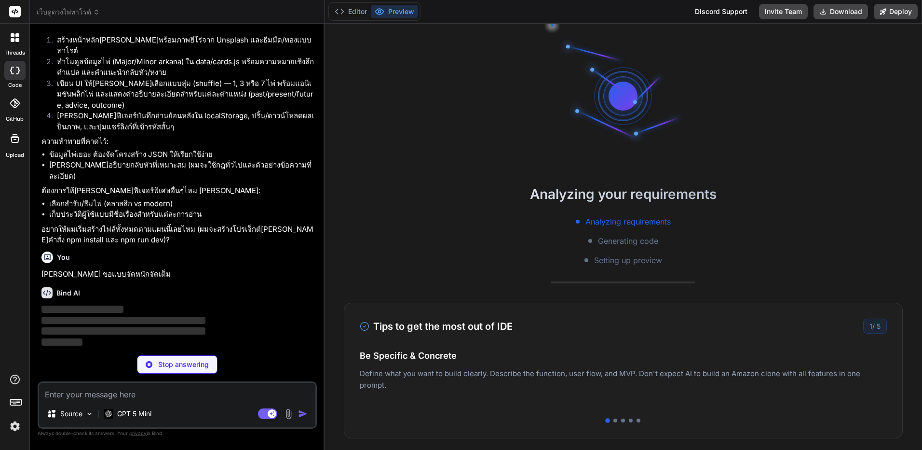
scroll to position [73, 0]
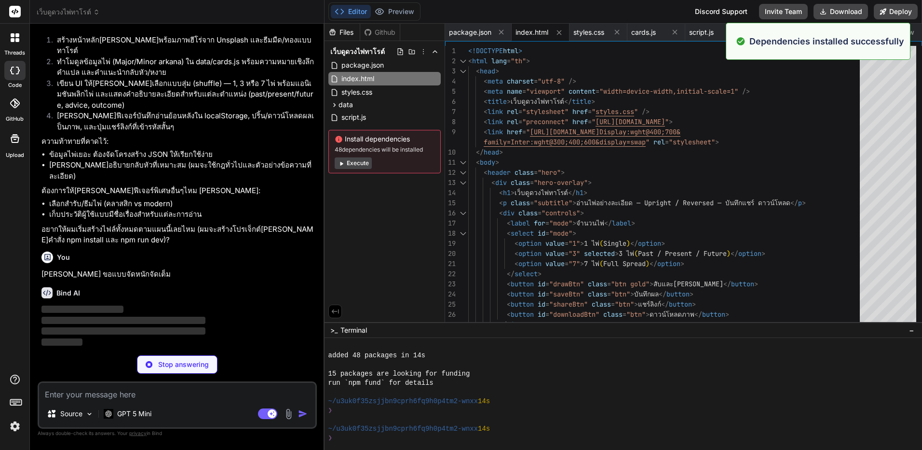
click at [350, 161] on button "Execute" at bounding box center [353, 163] width 37 height 12
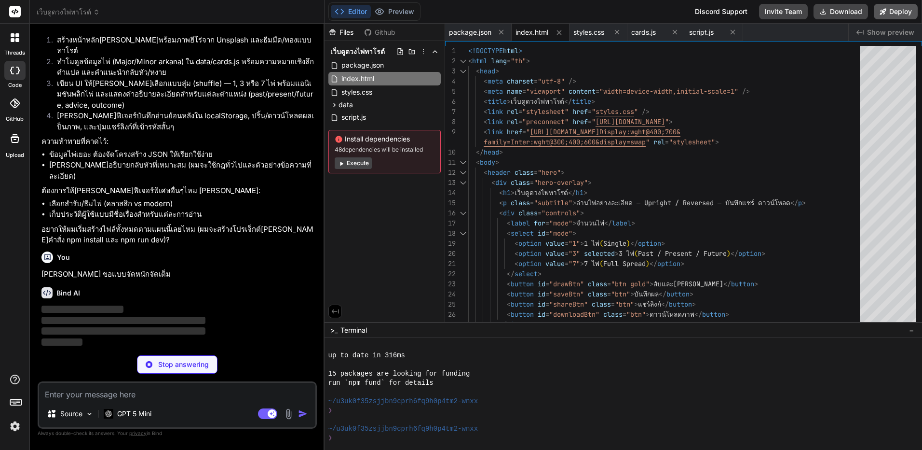
click at [905, 11] on button "Deploy" at bounding box center [896, 11] width 44 height 15
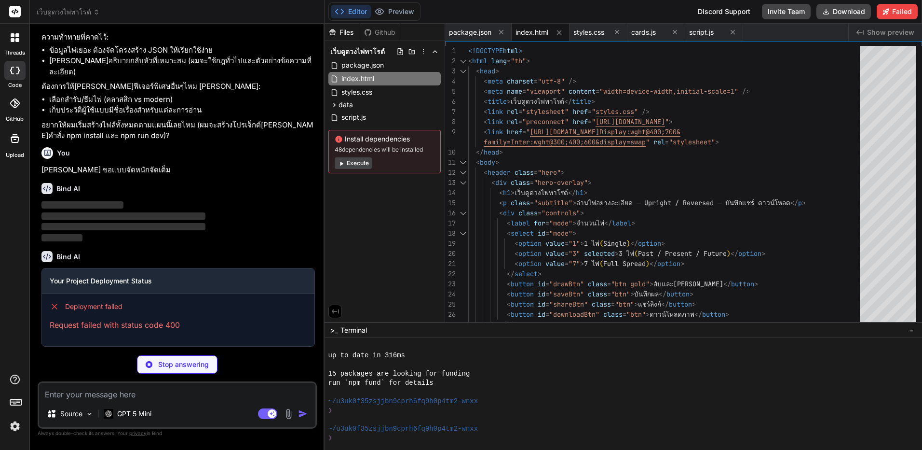
scroll to position [284, 0]
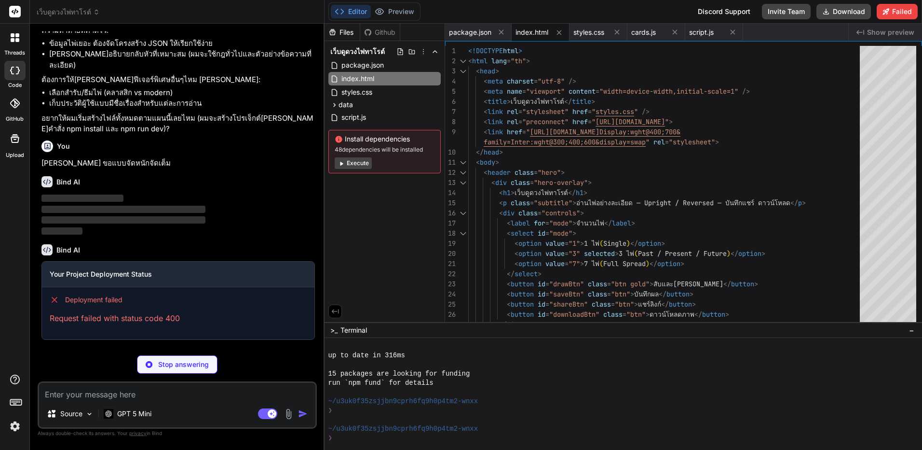
click at [95, 157] on div "You [PERSON_NAME] ขอแบบจัดหนักจัดเต็ม" at bounding box center [177, 153] width 273 height 32
click at [95, 158] on p "[PERSON_NAME] ขอแบบจัดหนักจัดเต็ม" at bounding box center [177, 163] width 273 height 11
copy div "[PERSON_NAME] ขอแบบจัดหนักจัดเต็ม"
click at [336, 105] on icon at bounding box center [334, 105] width 8 height 8
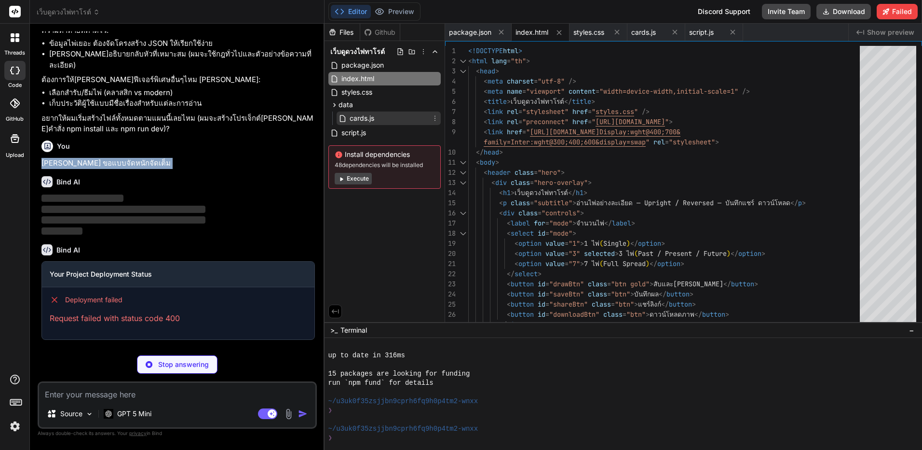
click at [341, 116] on icon at bounding box center [343, 118] width 8 height 8
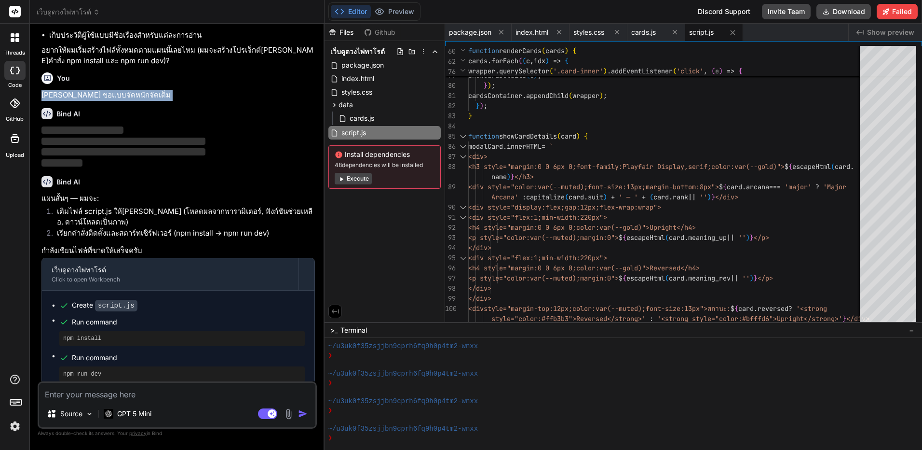
scroll to position [362, 0]
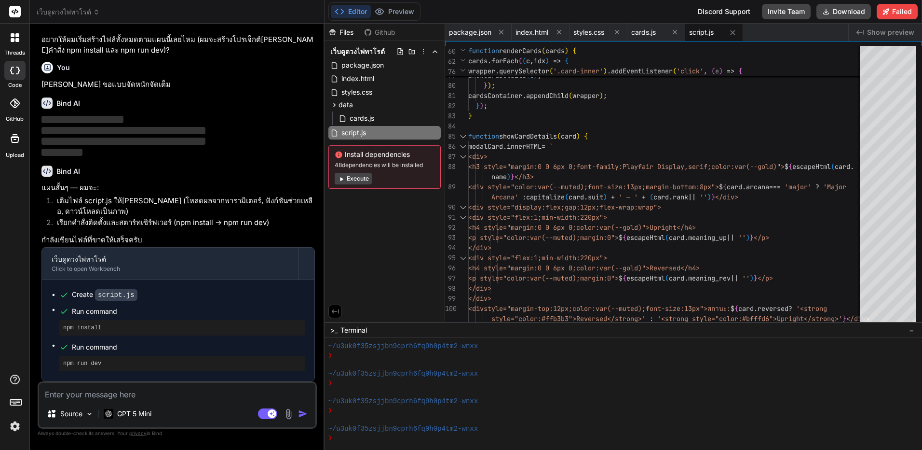
click at [242, 392] on textarea at bounding box center [177, 391] width 276 height 17
click at [358, 182] on button "Execute" at bounding box center [353, 179] width 37 height 12
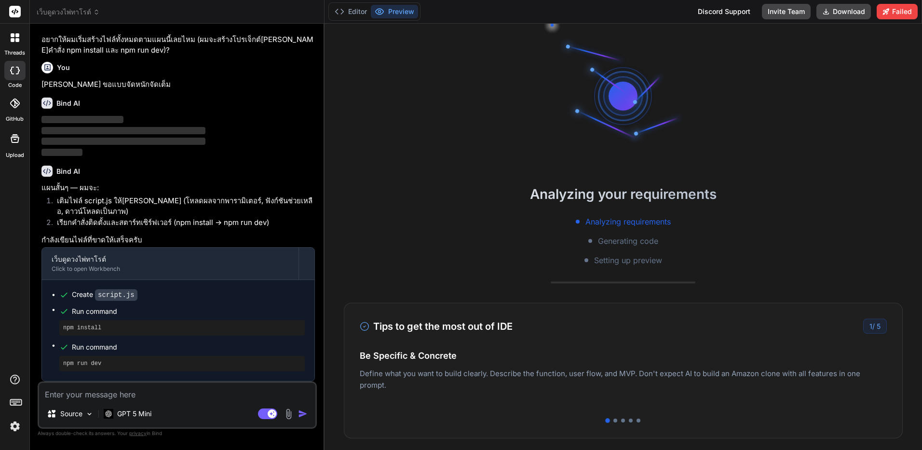
scroll to position [495, 0]
click at [364, 175] on div "Analyzing your requirements Analyzing requirements Generating code Setting up p…" at bounding box center [624, 237] width 598 height 426
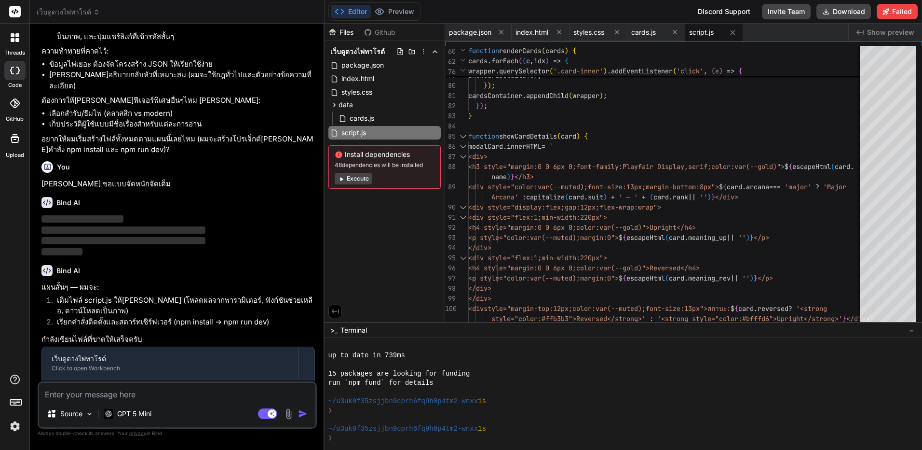
scroll to position [362, 0]
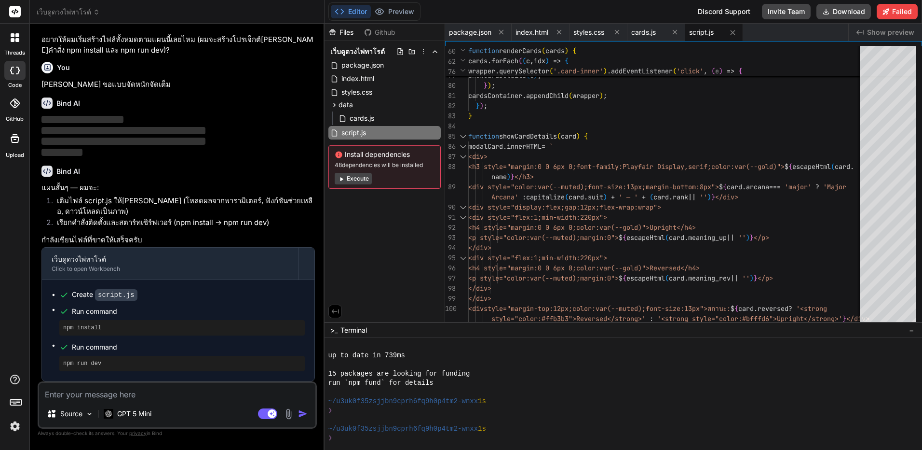
click at [164, 400] on div "Source GPT 5 Mini Agent Mode. When this toggle is activated, AI automatically m…" at bounding box center [177, 404] width 279 height 47
click at [176, 393] on textarea at bounding box center [177, 391] width 276 height 17
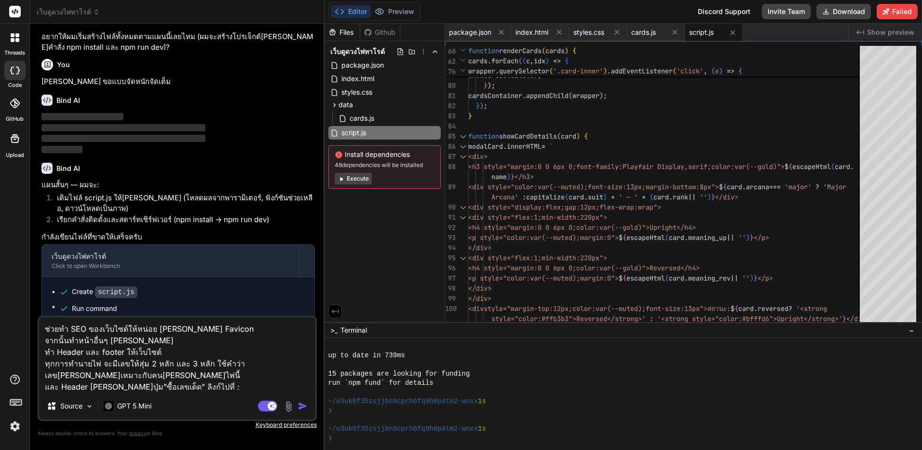
paste textarea "[URL][DOMAIN_NAME]"
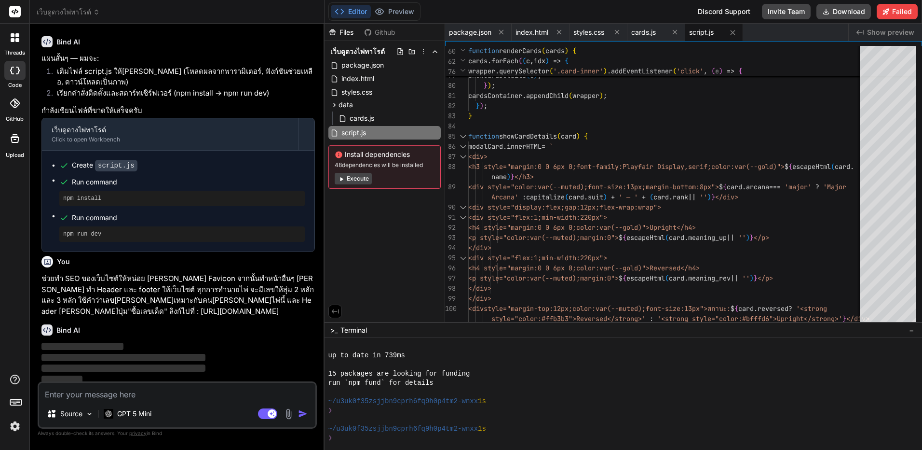
scroll to position [495, 0]
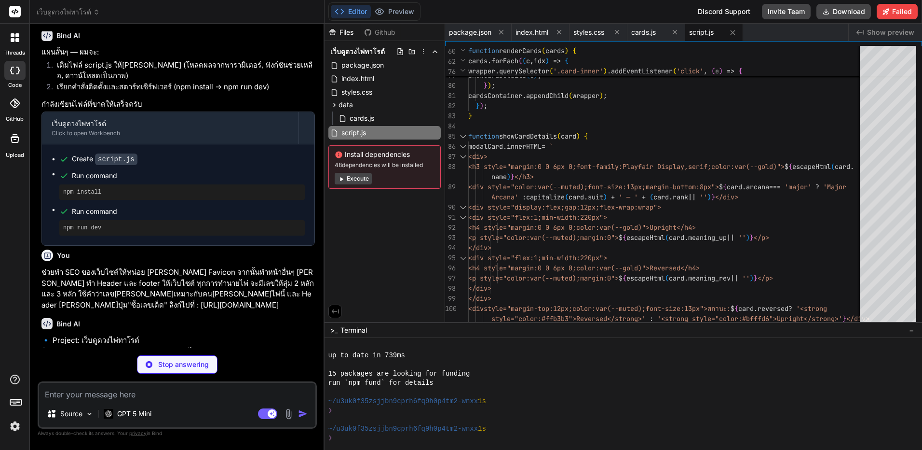
click at [11, 428] on img at bounding box center [15, 426] width 16 height 16
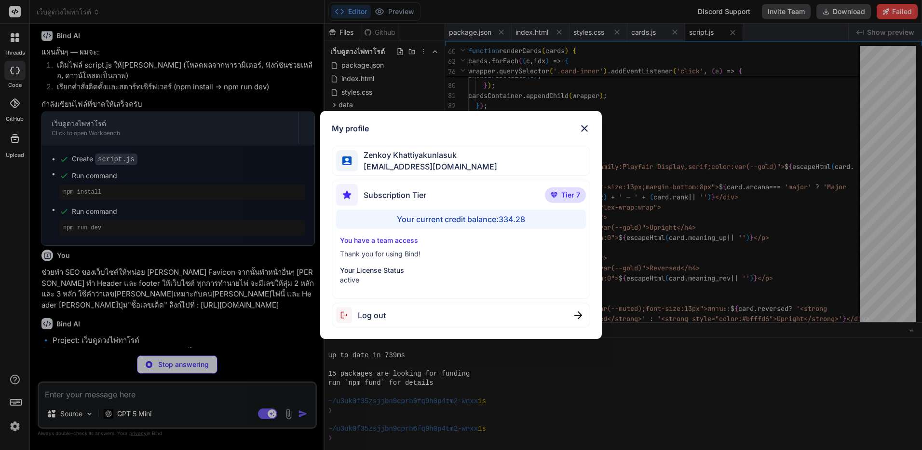
click at [199, 249] on div "My profile [PERSON_NAME] [EMAIL_ADDRESS][DOMAIN_NAME] Subscription Tier Tier 7 …" at bounding box center [461, 225] width 922 height 450
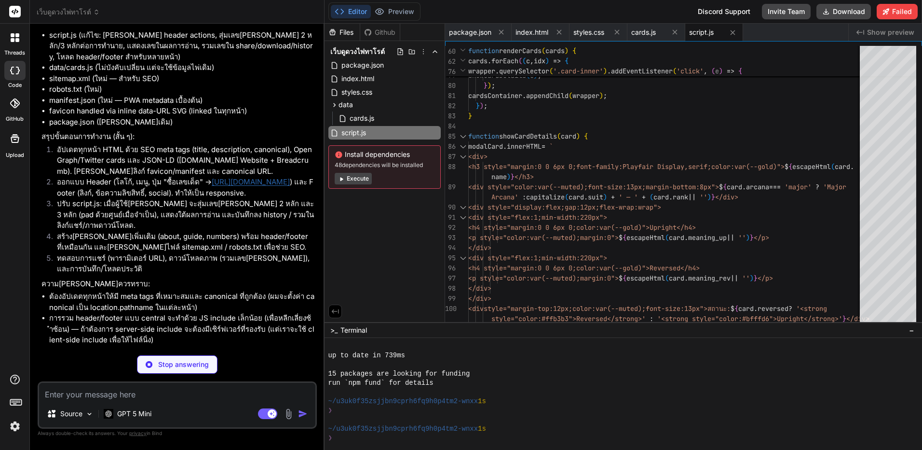
scroll to position [905, 0]
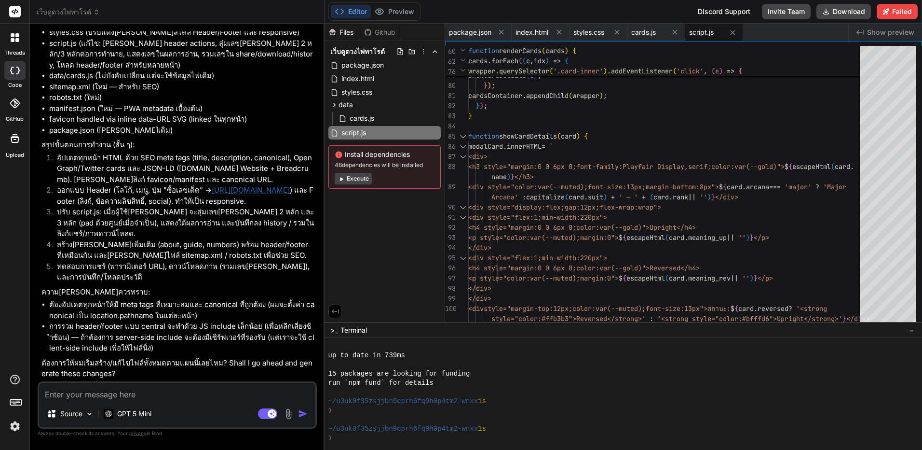
click at [138, 394] on textarea at bounding box center [177, 391] width 276 height 17
click at [141, 388] on textarea at bounding box center [177, 391] width 276 height 17
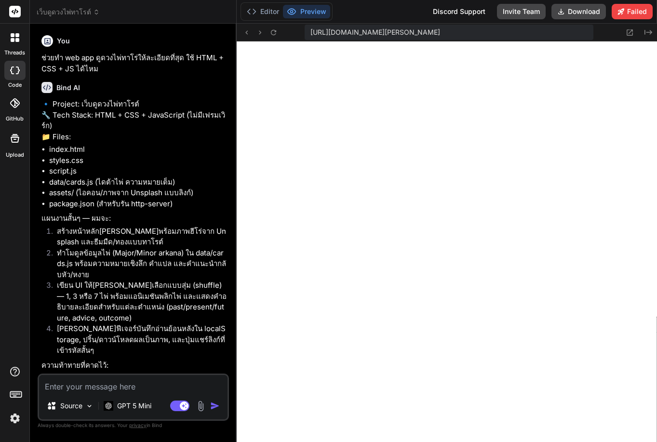
scroll to position [1182, 0]
click at [183, 378] on textarea at bounding box center [133, 383] width 189 height 17
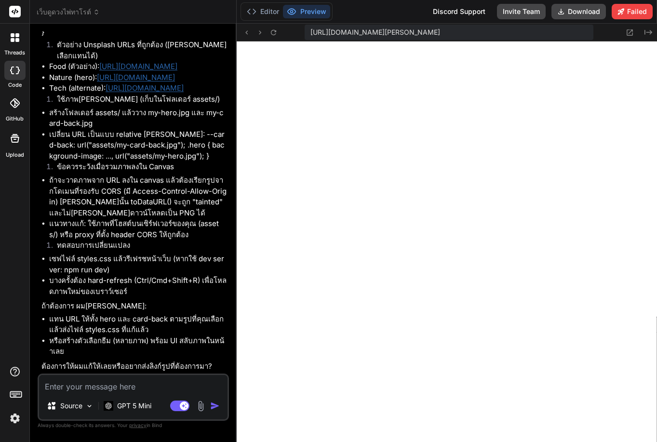
scroll to position [2417, 0]
click at [266, 12] on button "Editor" at bounding box center [263, 12] width 40 height 14
